Goal: Navigation & Orientation: Find specific page/section

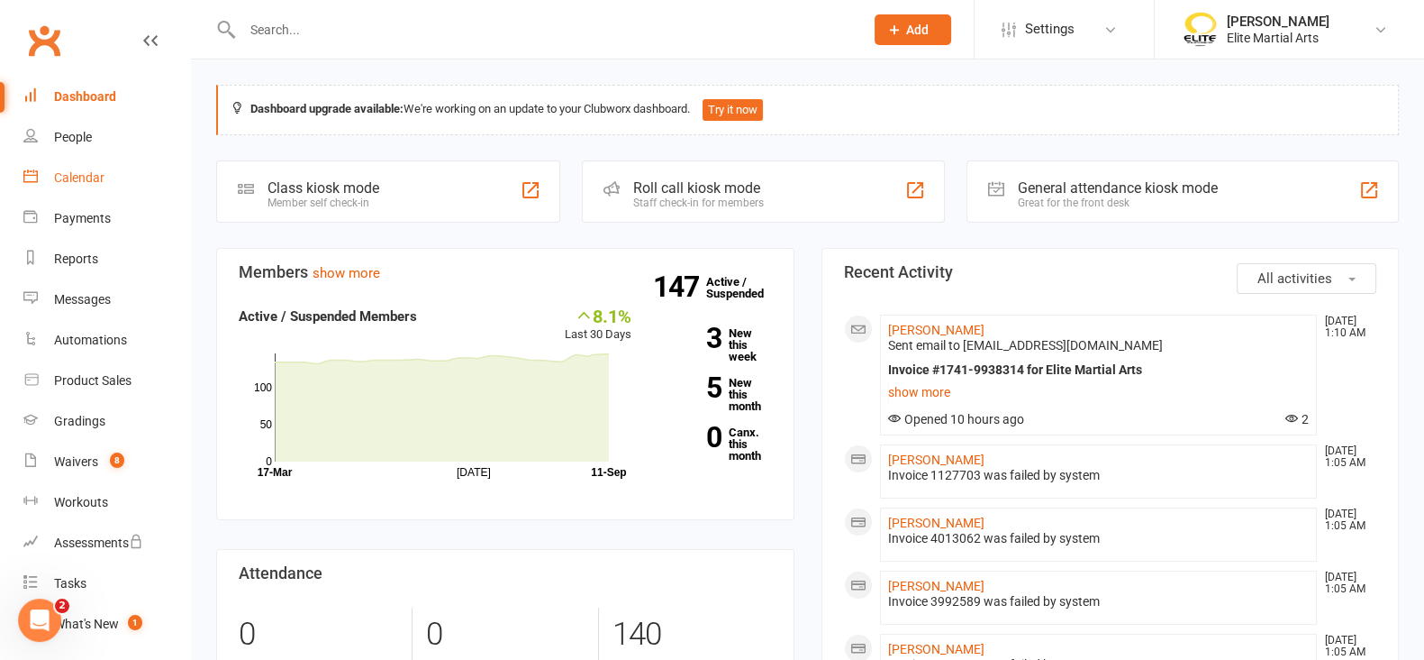
click at [67, 170] on div "Calendar" at bounding box center [79, 177] width 50 height 14
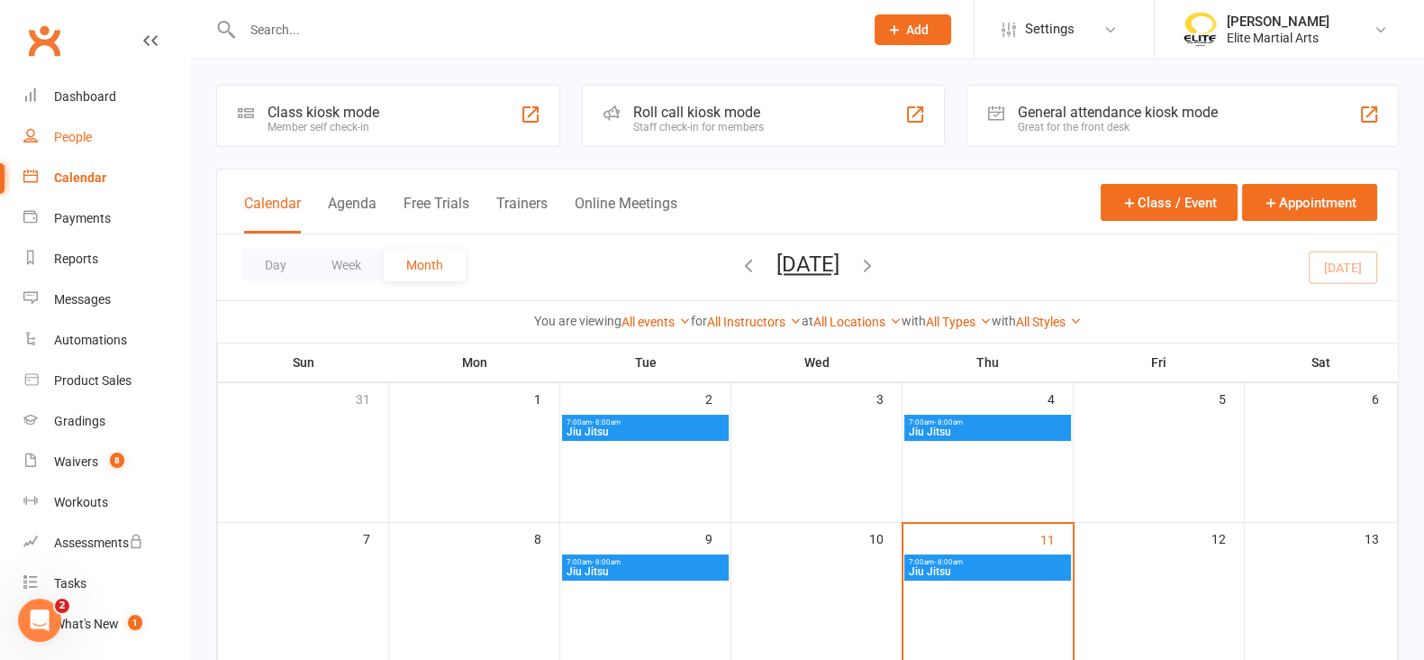
click at [72, 132] on div "People" at bounding box center [73, 137] width 38 height 14
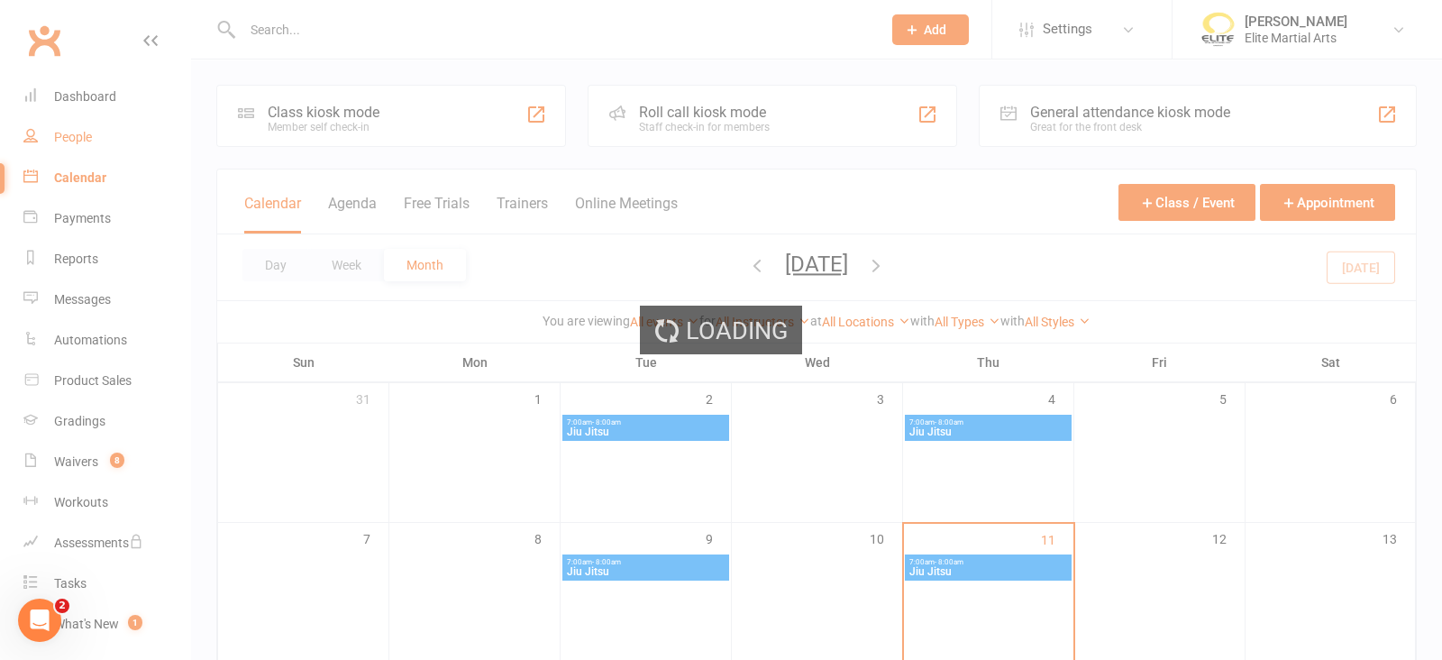
select select "100"
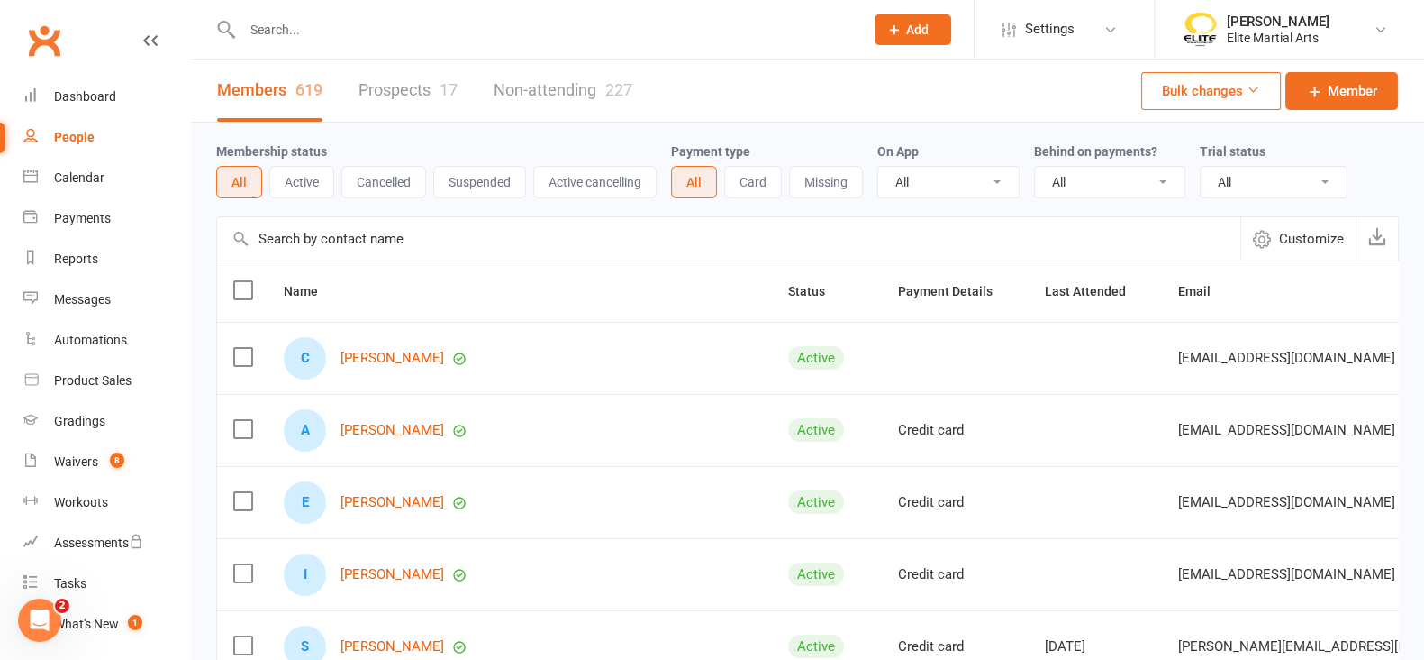
click at [304, 27] on input "text" at bounding box center [544, 29] width 614 height 25
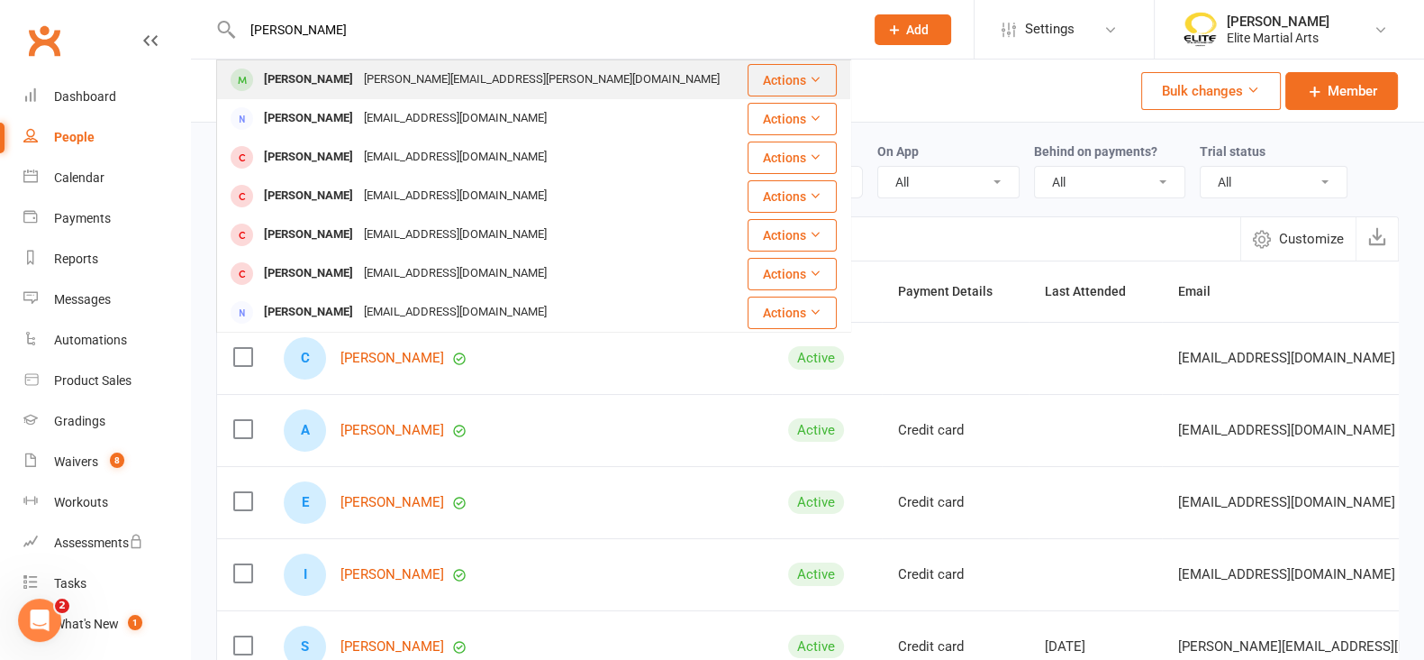
type input "[PERSON_NAME]"
click at [321, 85] on div "[PERSON_NAME]" at bounding box center [309, 80] width 100 height 26
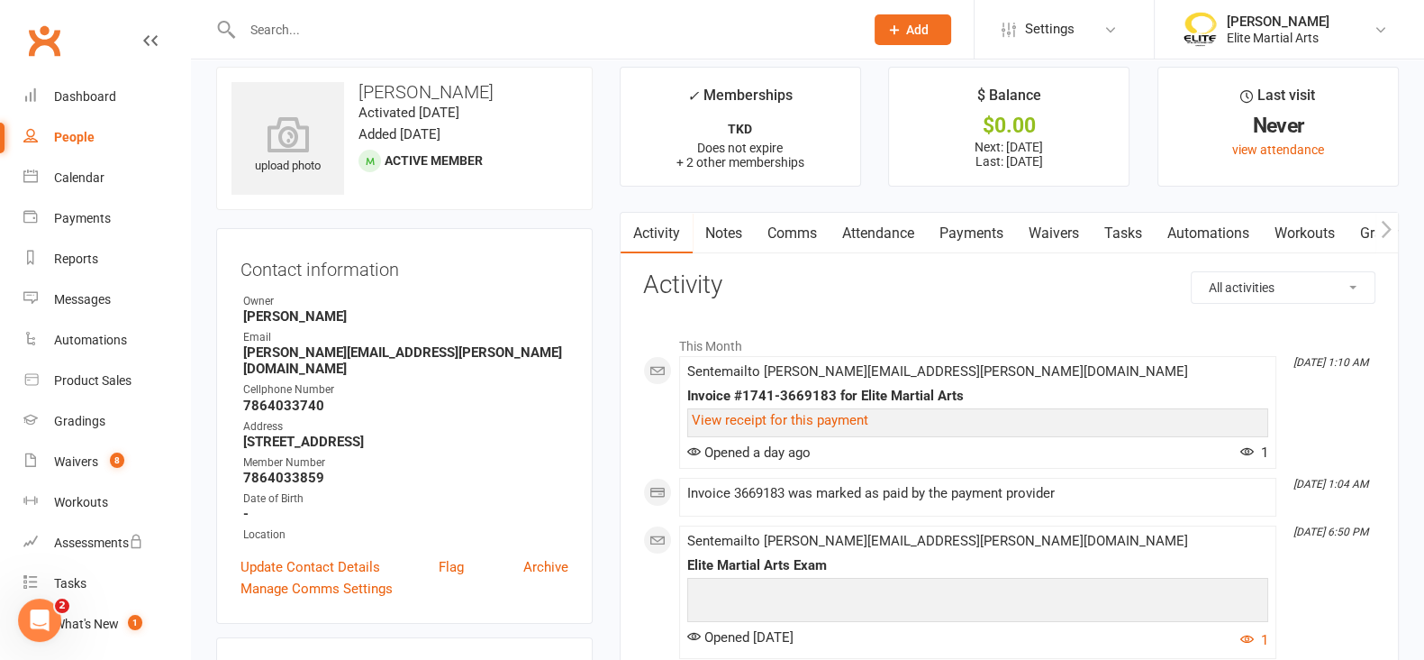
scroll to position [205, 0]
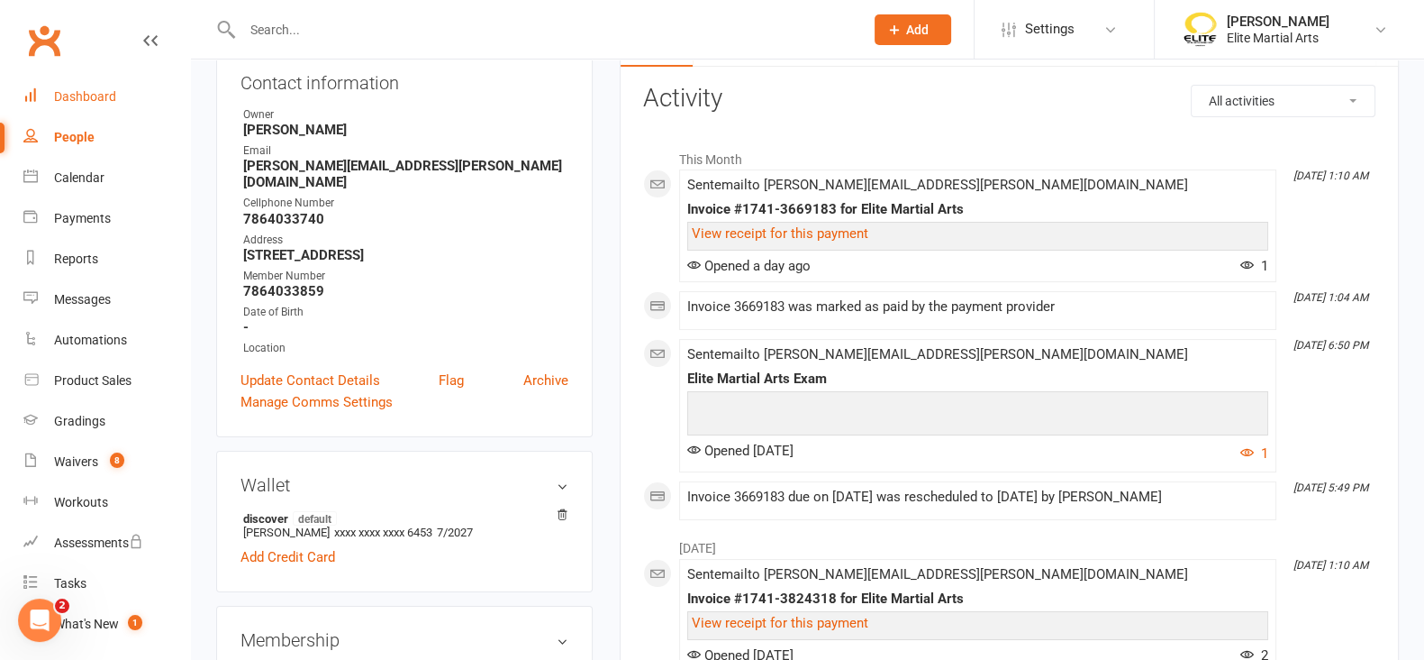
click at [99, 99] on div "Dashboard" at bounding box center [85, 96] width 62 height 14
